Goal: Task Accomplishment & Management: Manage account settings

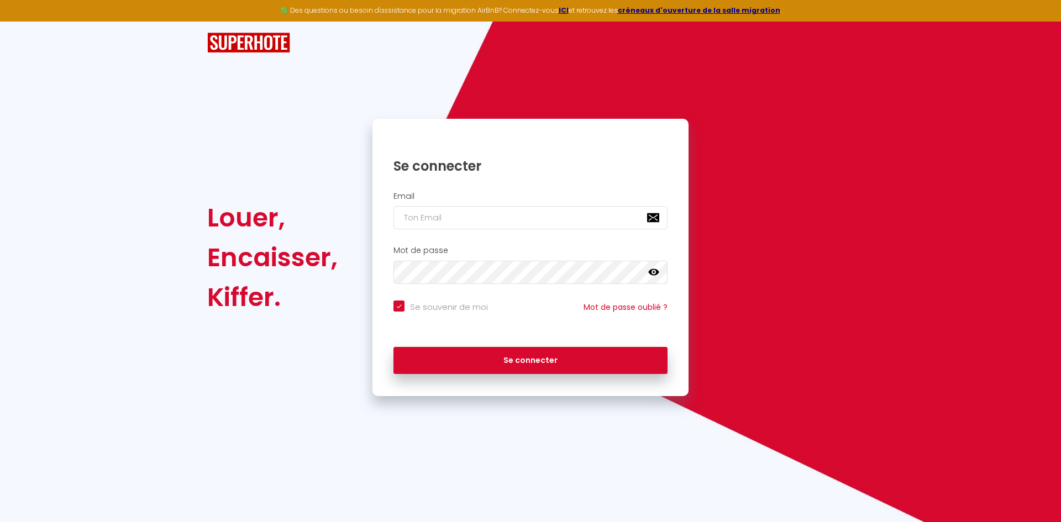
type input "[EMAIL_ADDRESS][DOMAIN_NAME]"
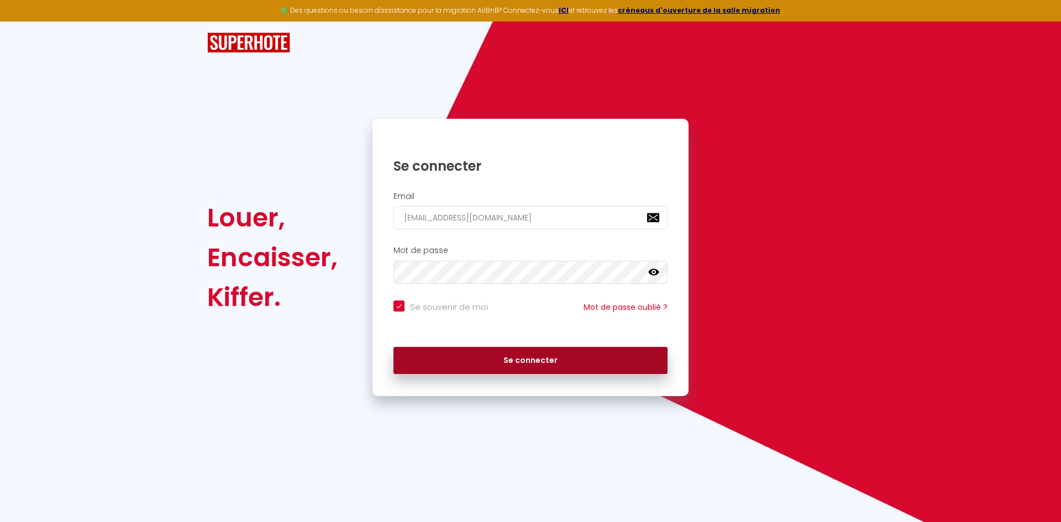
click at [486, 357] on button "Se connecter" at bounding box center [530, 361] width 274 height 28
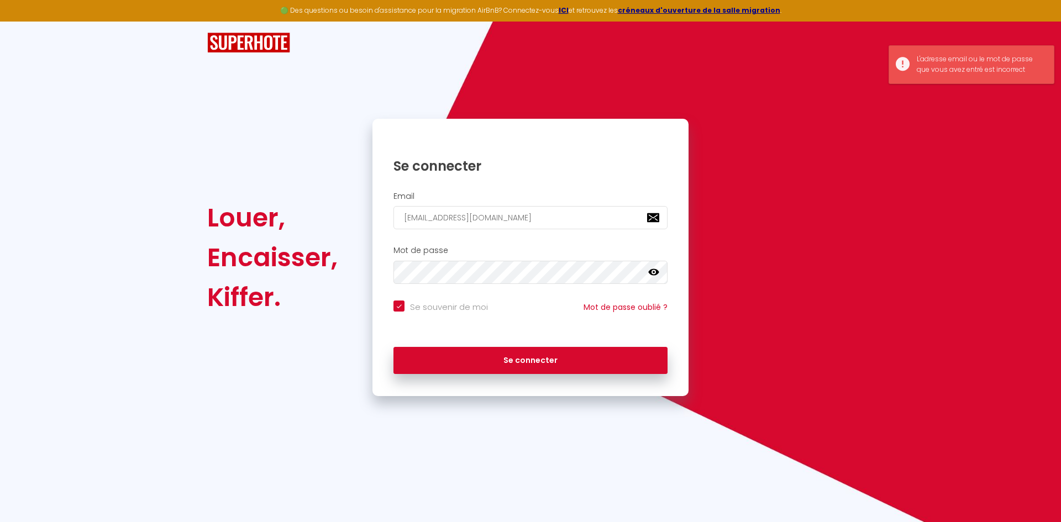
click at [654, 275] on icon at bounding box center [653, 272] width 11 height 7
click at [654, 275] on icon at bounding box center [653, 272] width 11 height 9
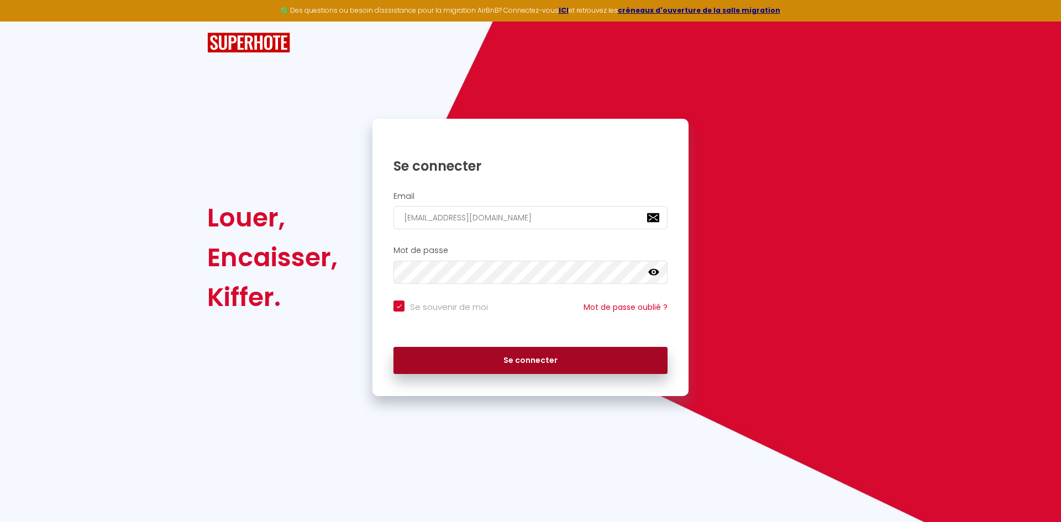
click at [553, 354] on button "Se connecter" at bounding box center [530, 361] width 274 height 28
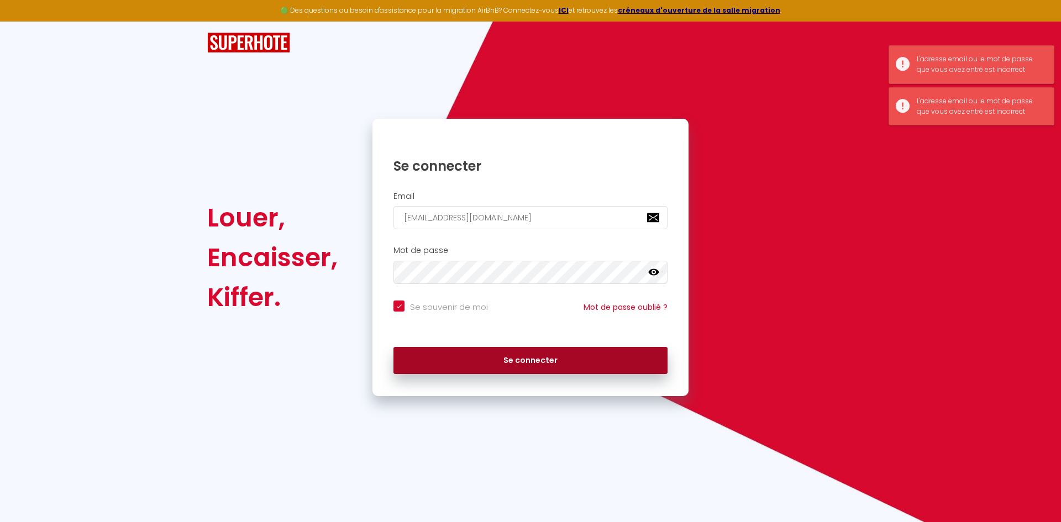
click at [553, 354] on button "Se connecter" at bounding box center [530, 361] width 274 height 28
checkbox input "true"
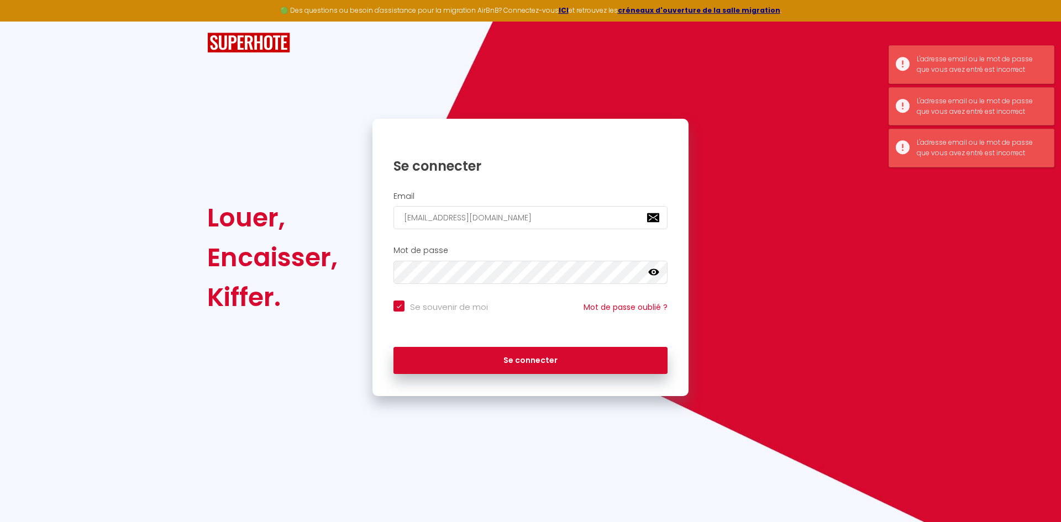
click at [840, 170] on div "Louer, Encaisser, Kiffer. Se connecter Email [EMAIL_ADDRESS][DOMAIN_NAME] Mot d…" at bounding box center [530, 257] width 661 height 277
